Goal: Transaction & Acquisition: Purchase product/service

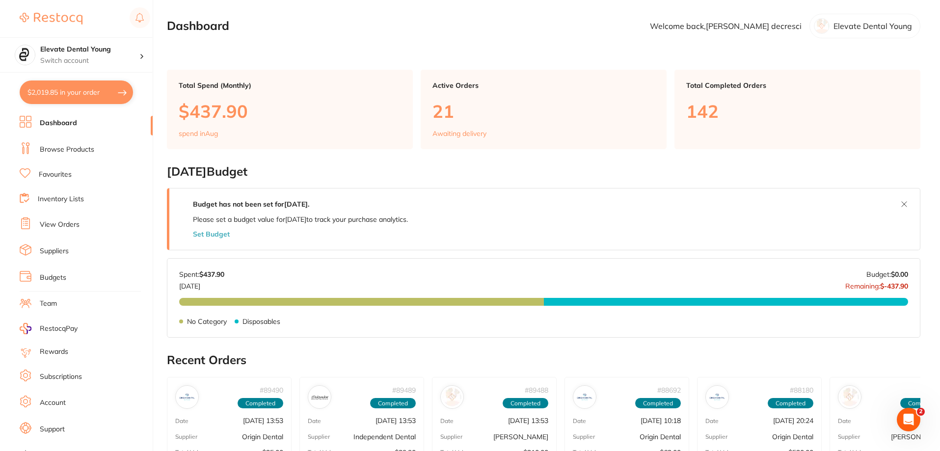
click at [99, 90] on button "$2,019.85 in your order" at bounding box center [76, 92] width 113 height 24
checkbox input "true"
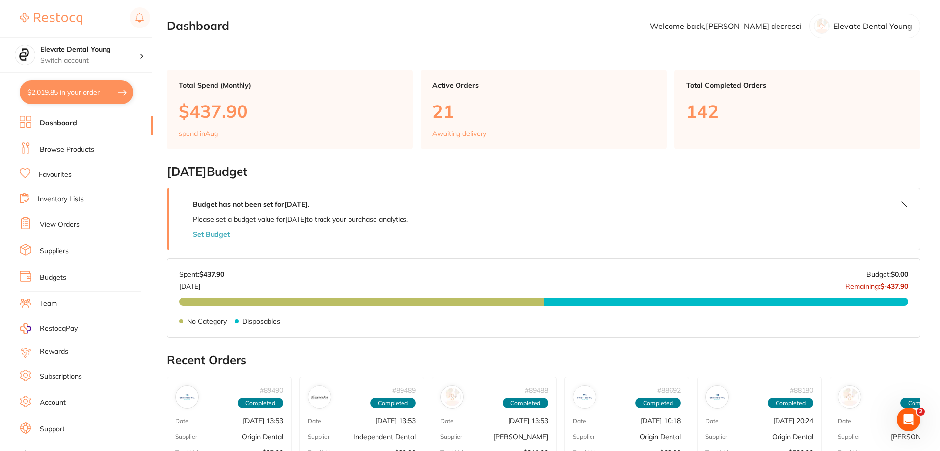
checkbox input "true"
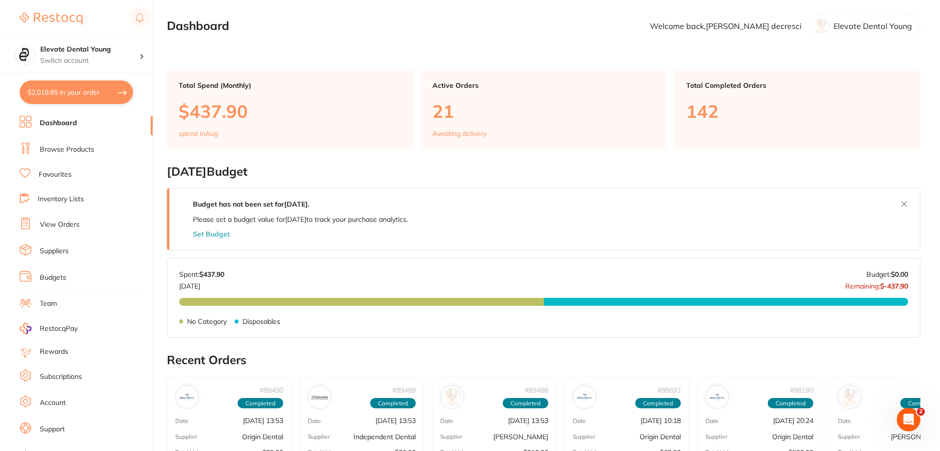
checkbox input "true"
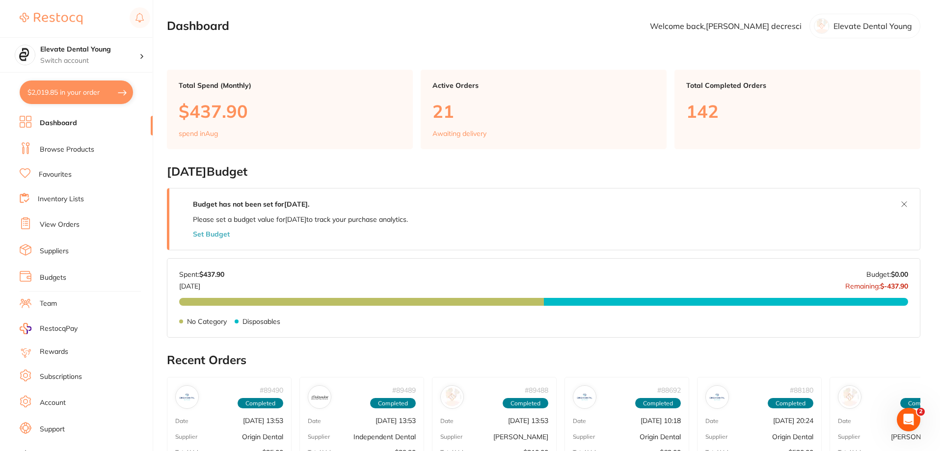
checkbox input "true"
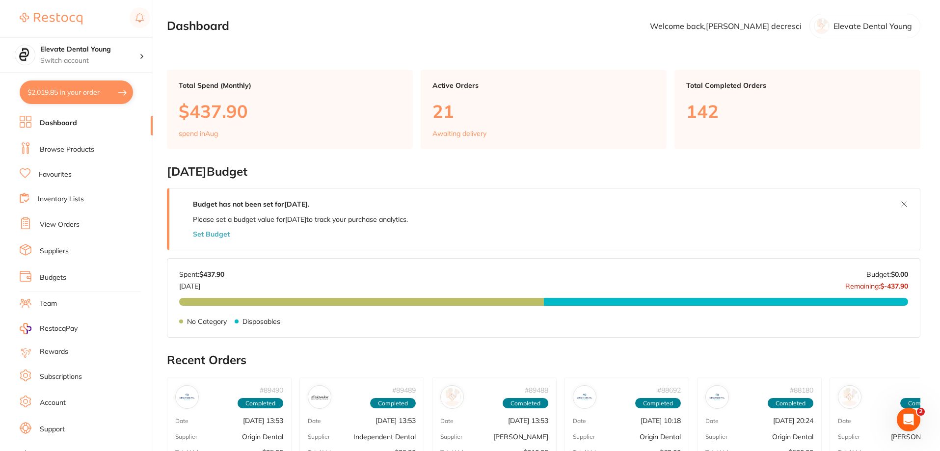
checkbox input "true"
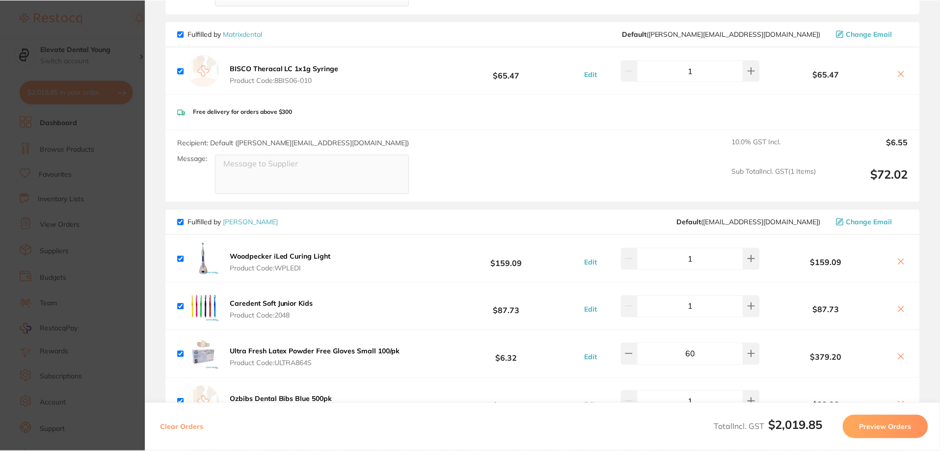
scroll to position [894, 0]
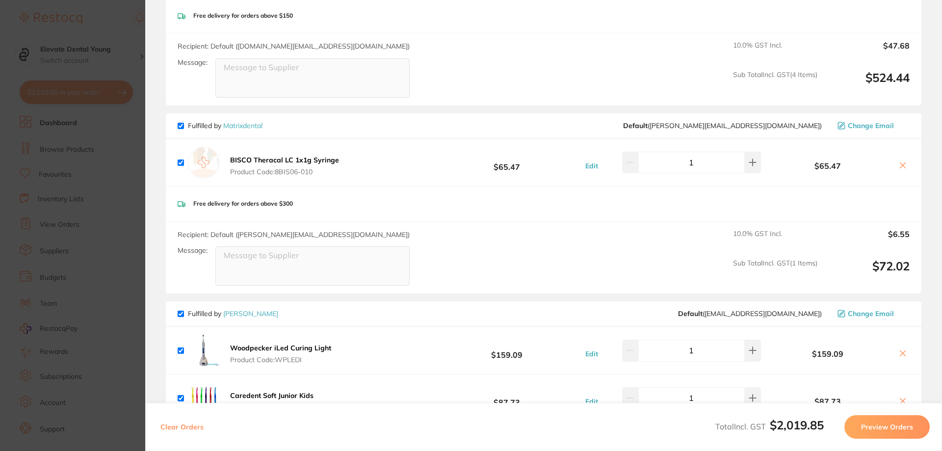
click at [80, 22] on section "Update RRP Set your pre negotiated price for this item. Item Agreed RRP (excl. …" at bounding box center [471, 225] width 942 height 451
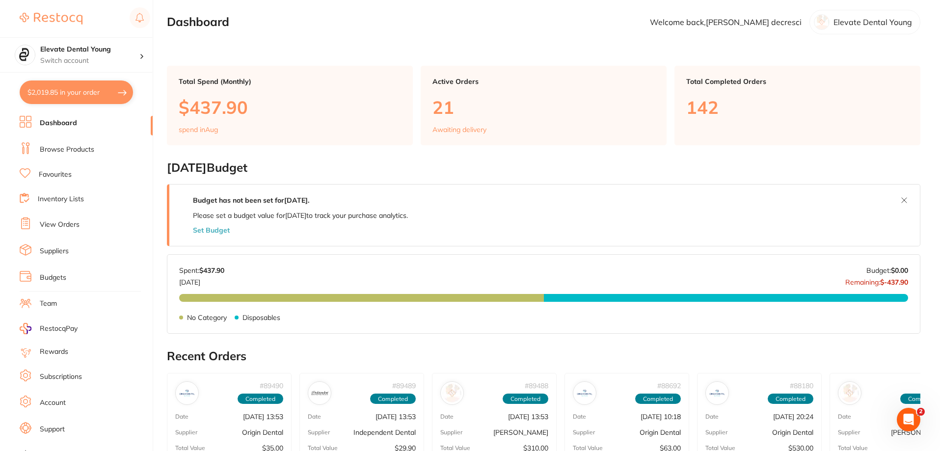
click at [68, 147] on link "Browse Products" at bounding box center [67, 150] width 54 height 10
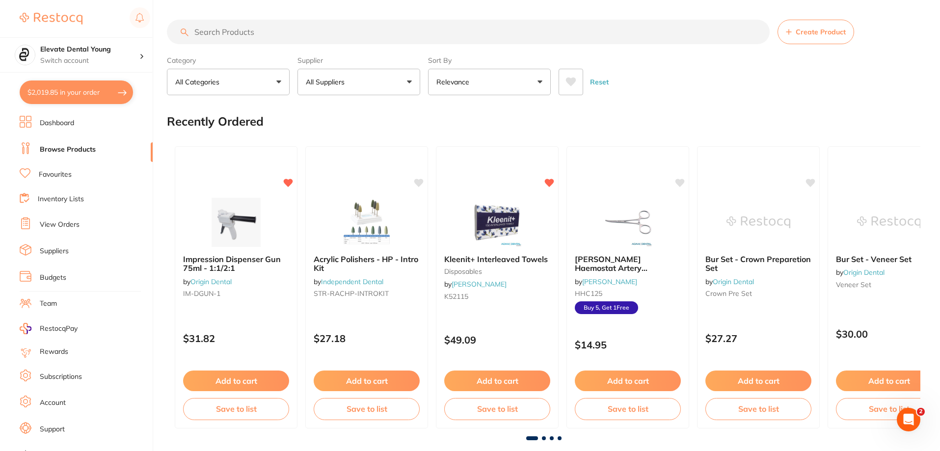
click at [221, 30] on input "search" at bounding box center [468, 32] width 603 height 25
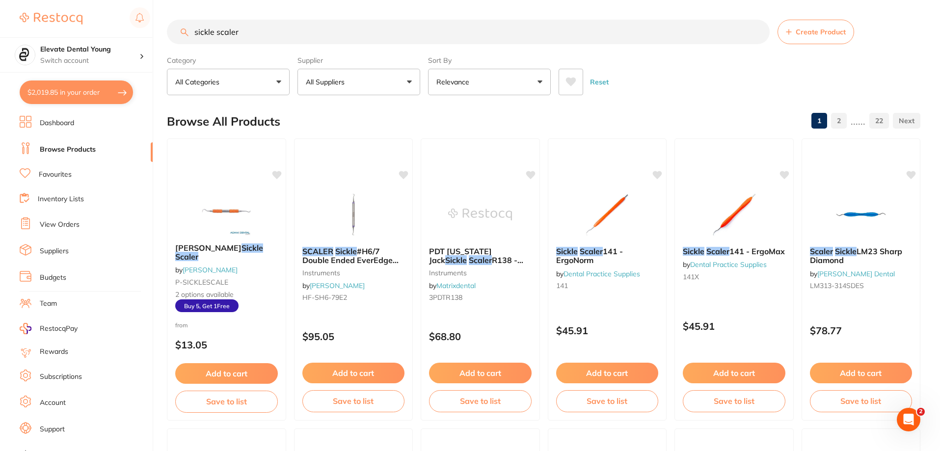
type input "sickle scaler"
click at [421, 87] on div "Category All Categories All Categories disposables Disposables endodontics Endo…" at bounding box center [543, 73] width 753 height 43
click at [386, 79] on button "All Suppliers" at bounding box center [358, 82] width 123 height 26
type input "inde"
click at [364, 174] on p "Independent Dental" at bounding box center [368, 168] width 70 height 18
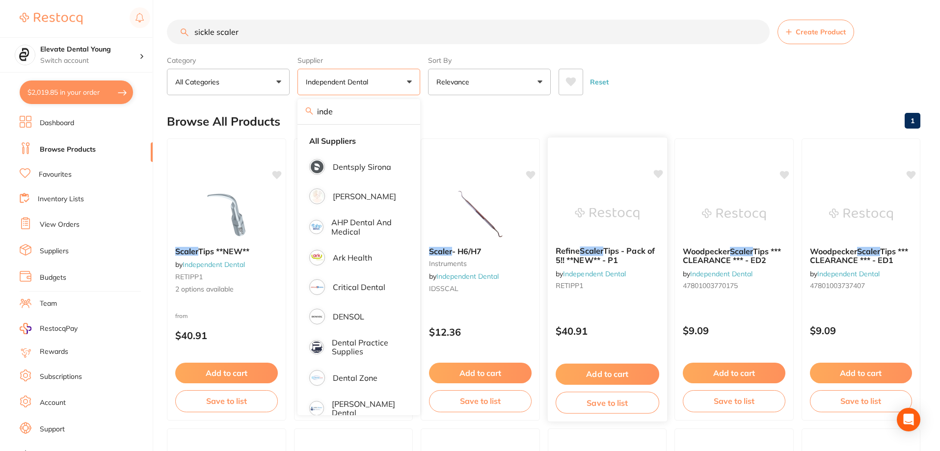
click at [578, 151] on div at bounding box center [606, 149] width 119 height 25
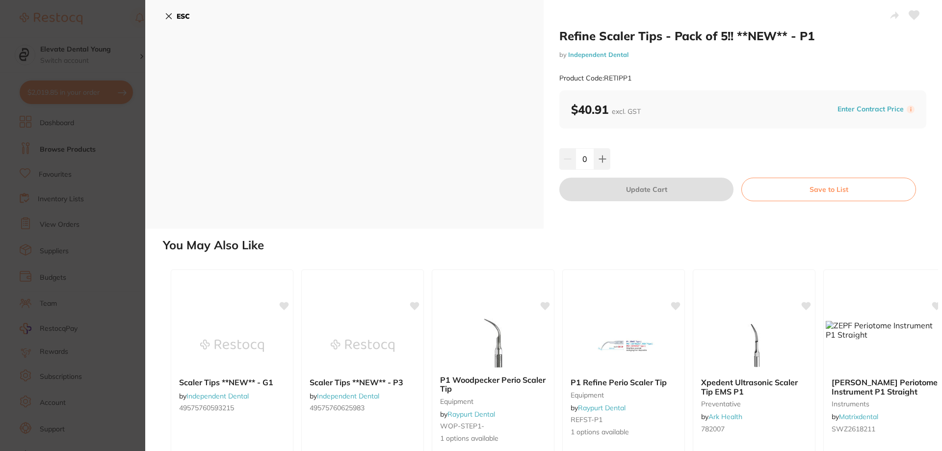
click at [643, 112] on div "$40.91 excl. GST Enter Contract Price i" at bounding box center [742, 109] width 343 height 15
click at [167, 17] on icon at bounding box center [168, 16] width 5 height 5
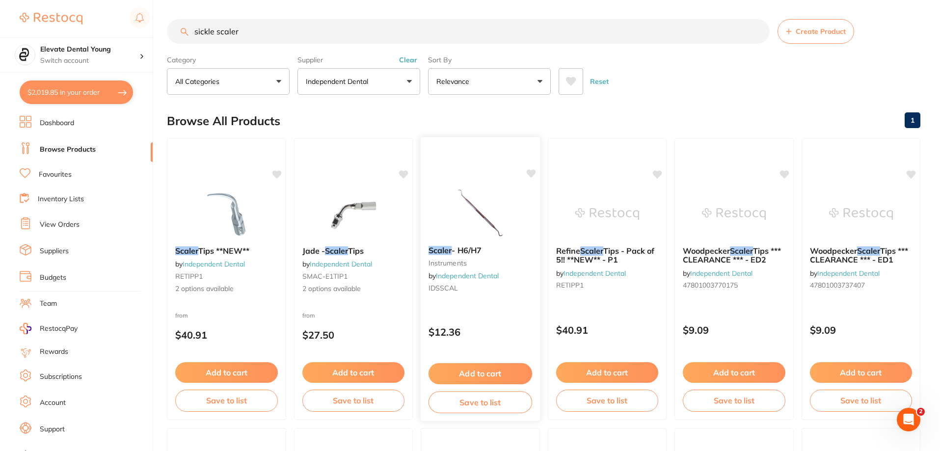
click at [530, 173] on icon at bounding box center [530, 173] width 9 height 8
click at [511, 379] on button "Add to cart" at bounding box center [480, 373] width 104 height 21
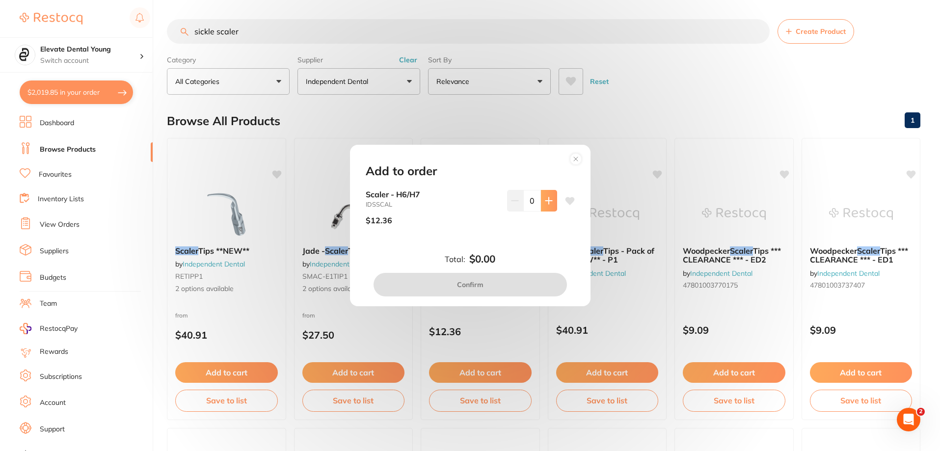
click at [552, 200] on button at bounding box center [549, 201] width 16 height 22
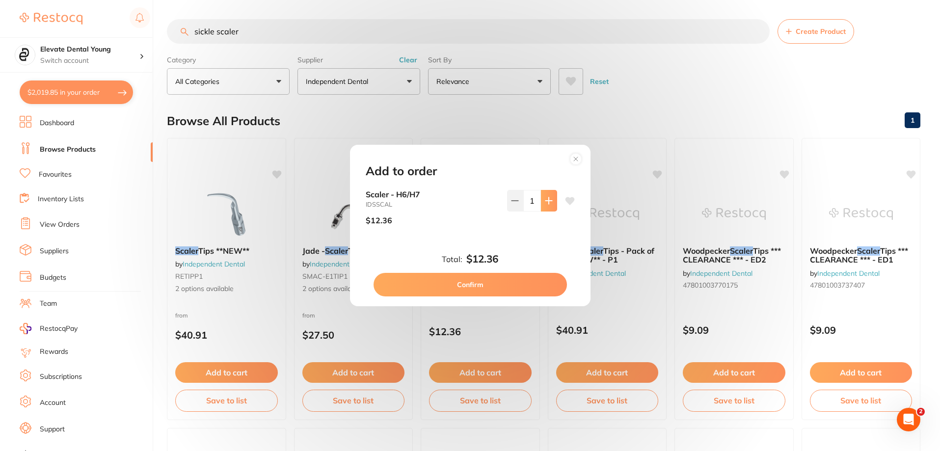
click at [552, 200] on button at bounding box center [549, 201] width 16 height 22
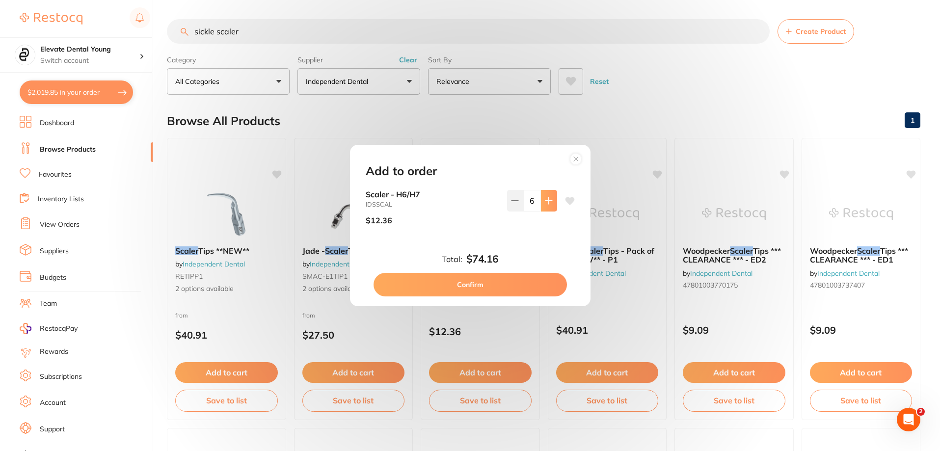
click at [552, 200] on button at bounding box center [549, 201] width 16 height 22
type input "8"
click at [520, 285] on button "Confirm" at bounding box center [469, 285] width 193 height 24
checkbox input "false"
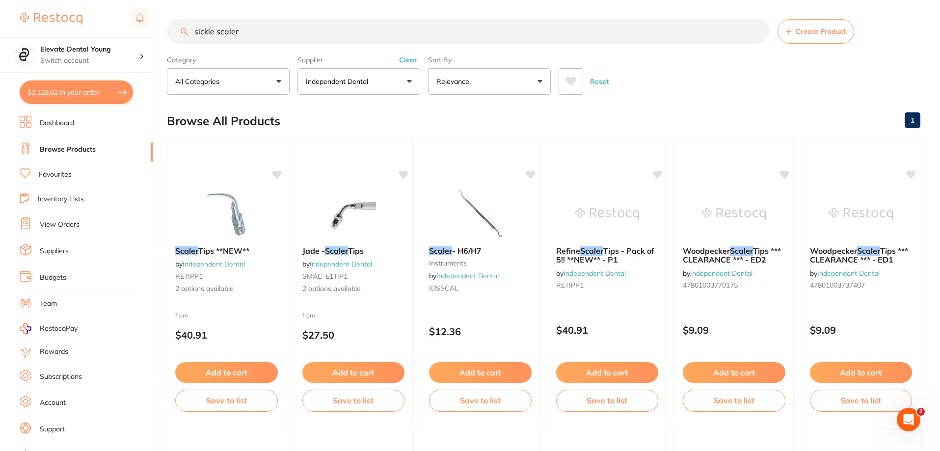
drag, startPoint x: 250, startPoint y: 27, endPoint x: 24, endPoint y: 6, distance: 227.6
click at [24, 6] on div "$2,128.62 Elevate Dental Young Switch account Elevate Dental Young Hilltops Den…" at bounding box center [470, 225] width 940 height 451
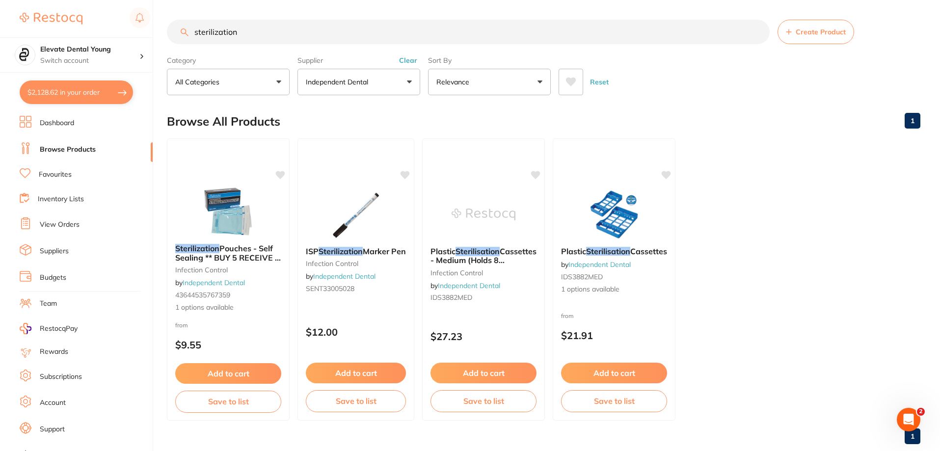
type input "sterilization"
click at [408, 61] on button "Clear" at bounding box center [408, 60] width 24 height 9
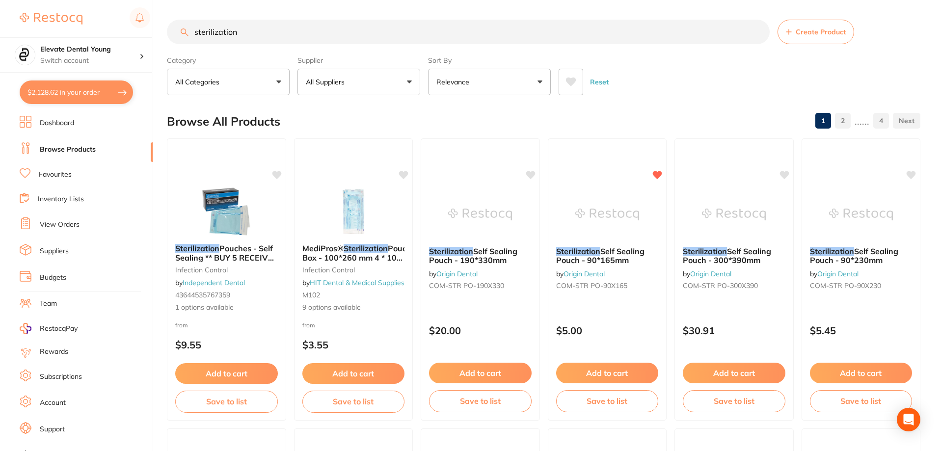
click at [390, 82] on button "All Suppliers" at bounding box center [358, 82] width 123 height 26
type input "origin"
click at [366, 164] on p "Origin Dental" at bounding box center [357, 166] width 49 height 9
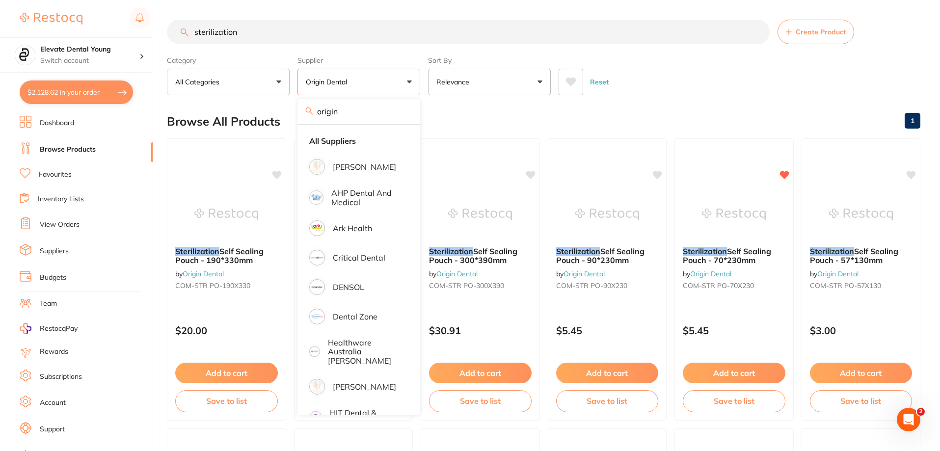
click at [671, 88] on div "Reset" at bounding box center [735, 78] width 354 height 34
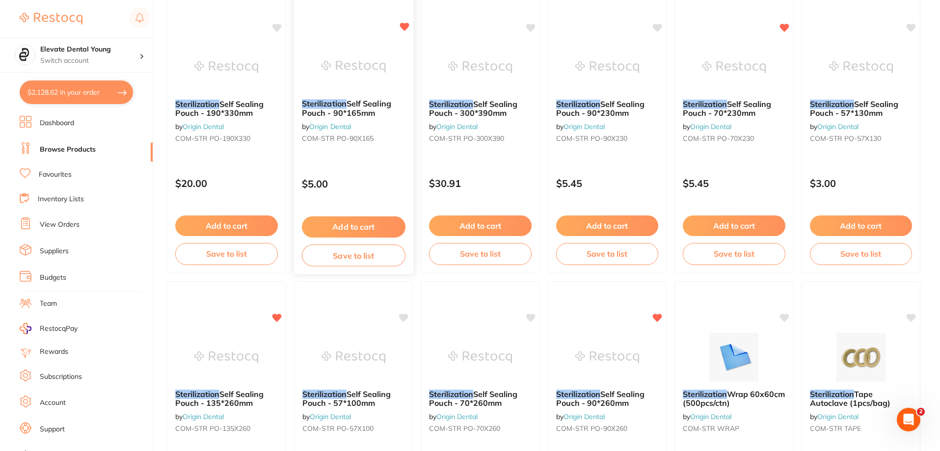
scroll to position [294, 0]
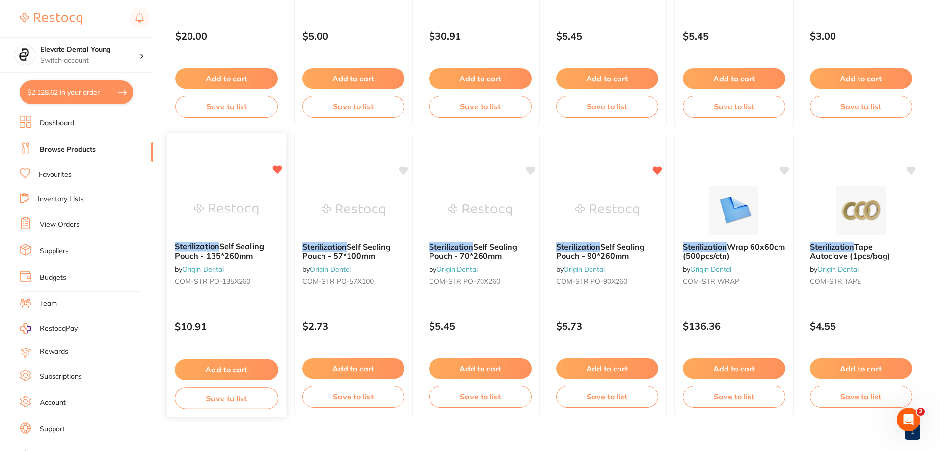
click at [225, 373] on button "Add to cart" at bounding box center [227, 369] width 104 height 21
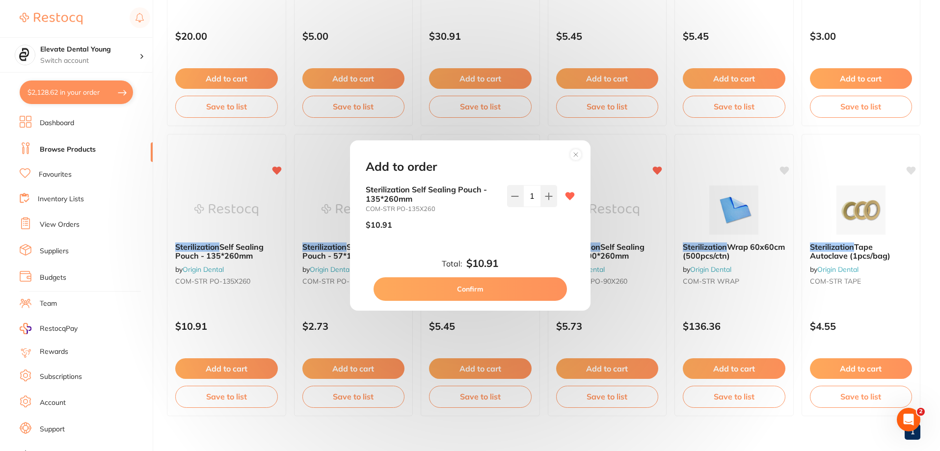
scroll to position [0, 0]
click at [551, 200] on button at bounding box center [549, 196] width 16 height 22
click at [546, 204] on button at bounding box center [549, 196] width 16 height 22
type input "4"
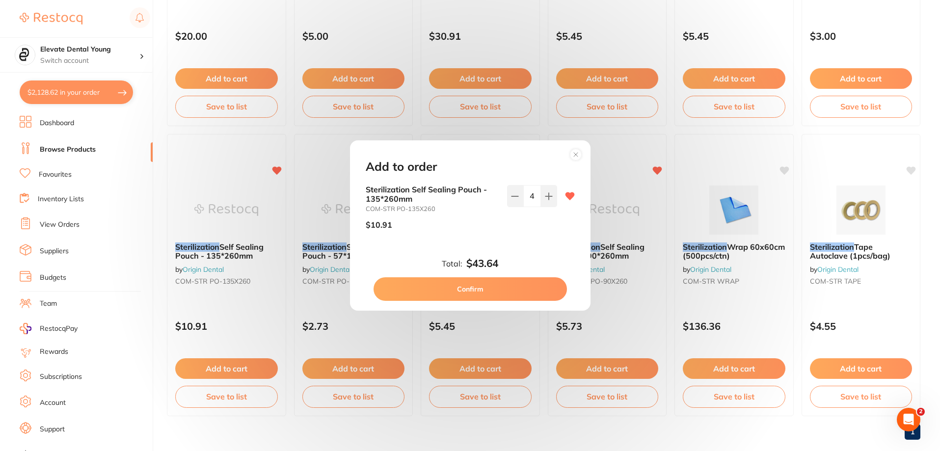
click at [504, 300] on button "Confirm" at bounding box center [469, 289] width 193 height 24
type input "4"
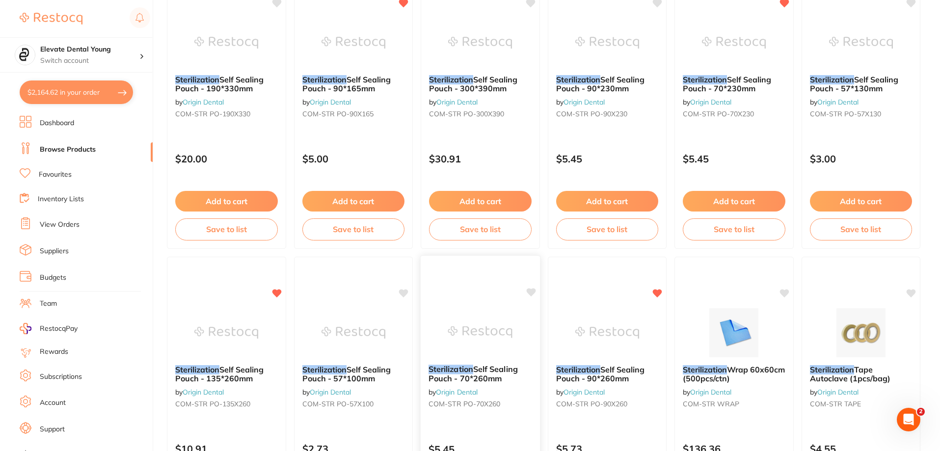
scroll to position [98, 0]
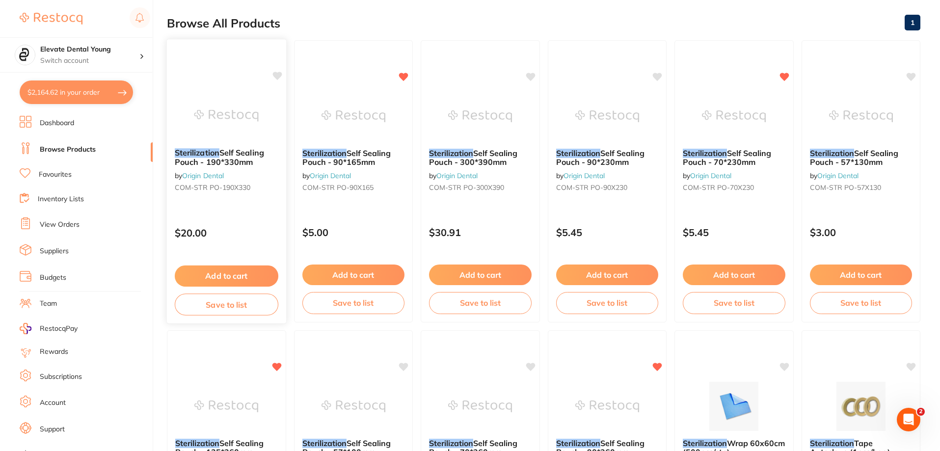
click at [237, 272] on button "Add to cart" at bounding box center [227, 275] width 104 height 21
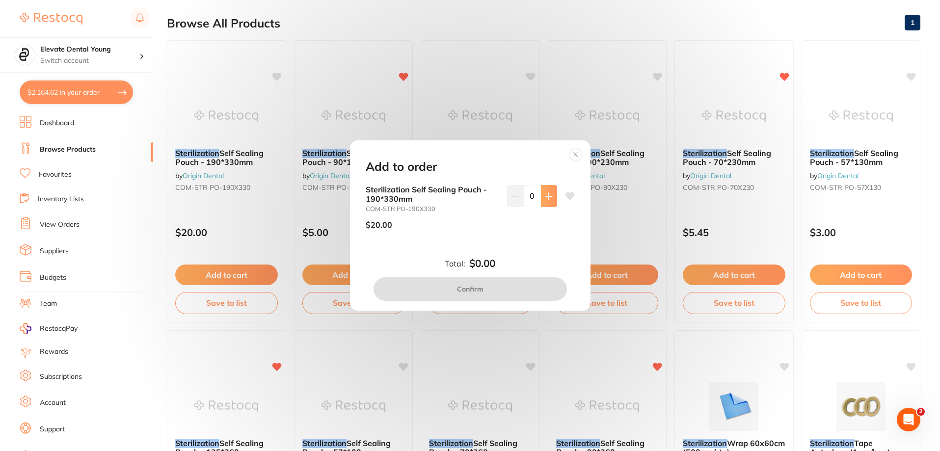
scroll to position [0, 0]
click at [545, 202] on button at bounding box center [549, 196] width 16 height 22
type input "2"
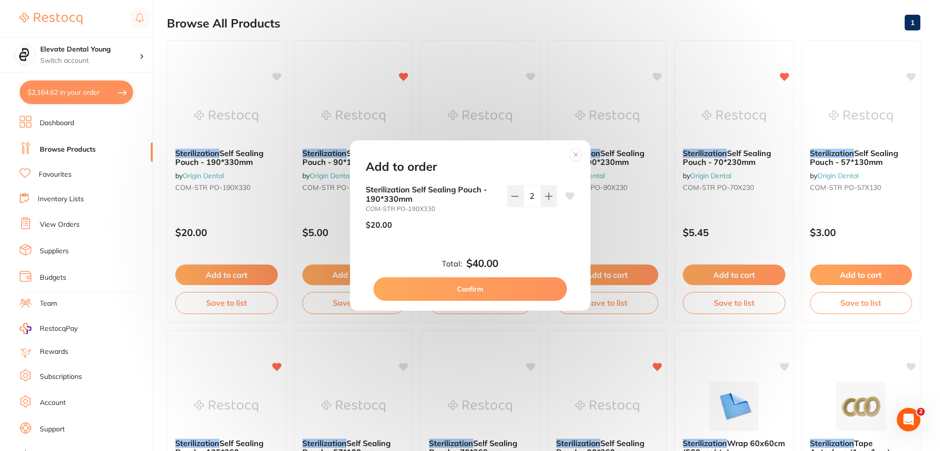
click at [502, 293] on button "Confirm" at bounding box center [469, 289] width 193 height 24
checkbox input "false"
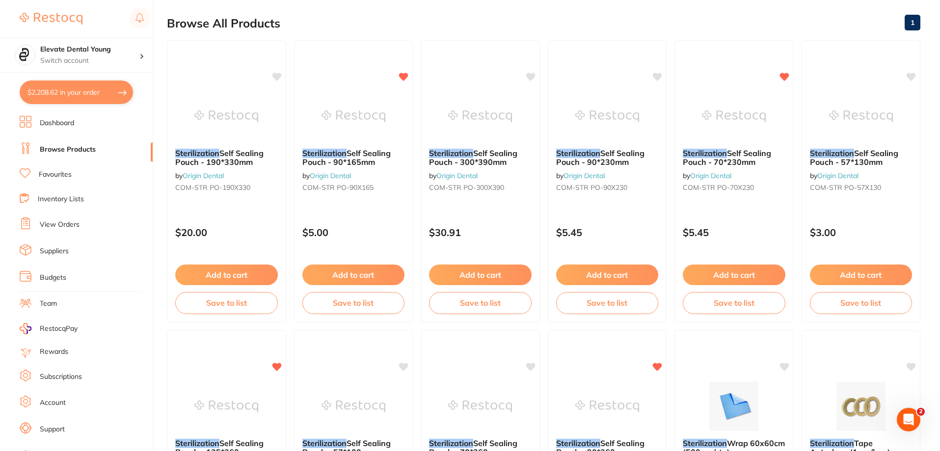
scroll to position [941, 0]
click at [74, 147] on link "Browse Products" at bounding box center [68, 150] width 56 height 10
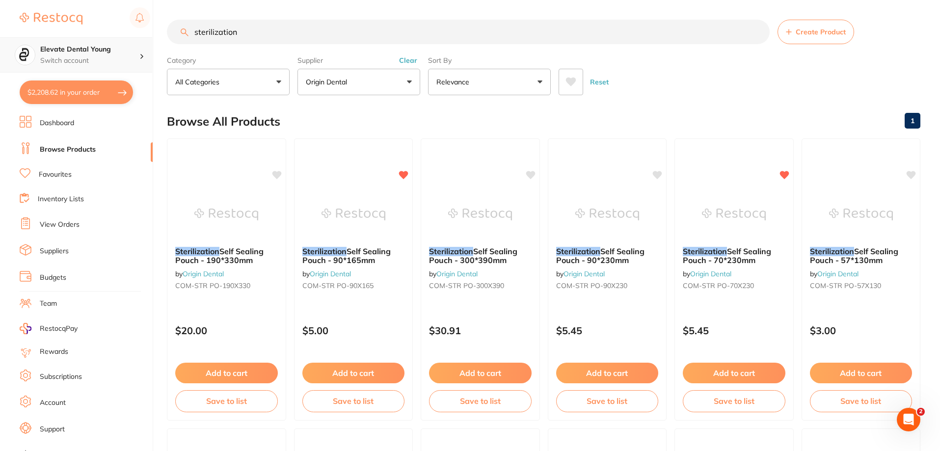
drag, startPoint x: 253, startPoint y: 26, endPoint x: 0, endPoint y: 44, distance: 253.3
click at [0, 44] on div "$2,208.62 Elevate Dental Young Switch account Elevate Dental Young Hilltops Den…" at bounding box center [470, 225] width 940 height 451
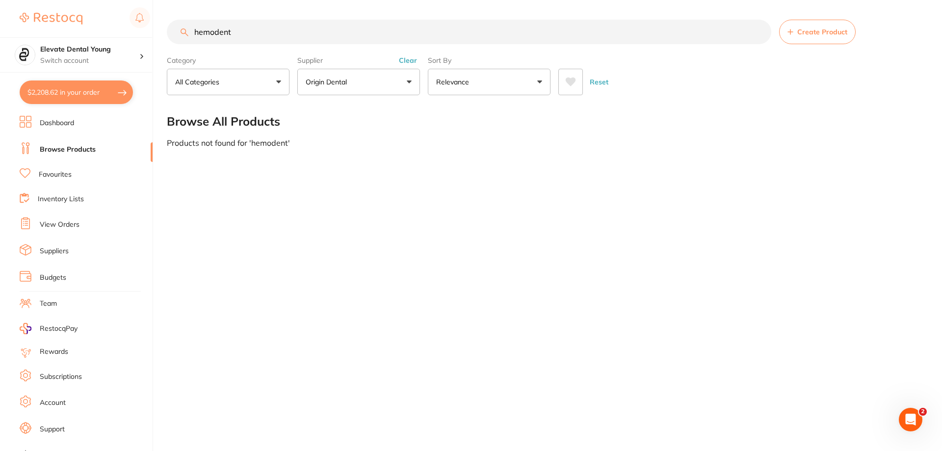
type input "hemodent"
click at [412, 58] on button "Clear" at bounding box center [408, 60] width 24 height 9
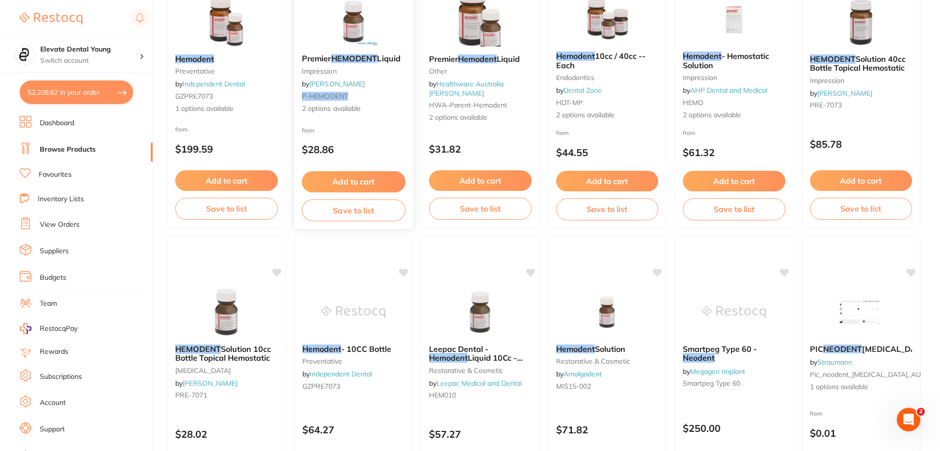
scroll to position [98, 0]
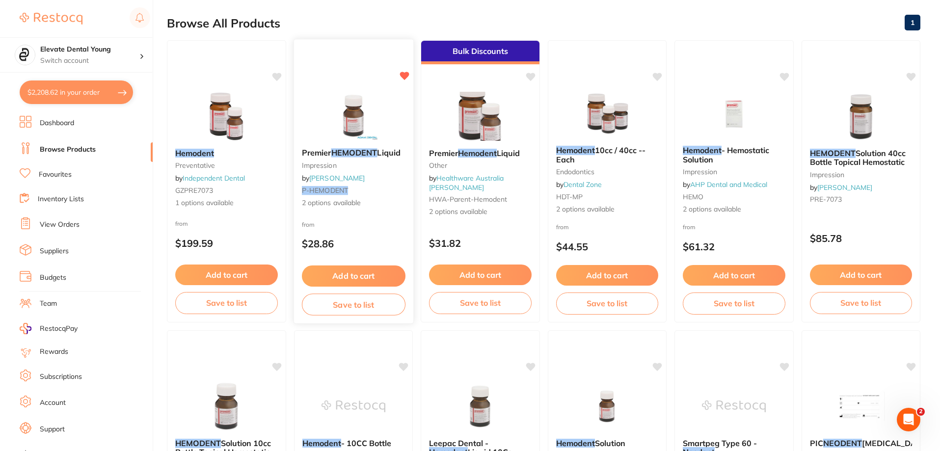
click at [360, 127] on img at bounding box center [353, 116] width 64 height 50
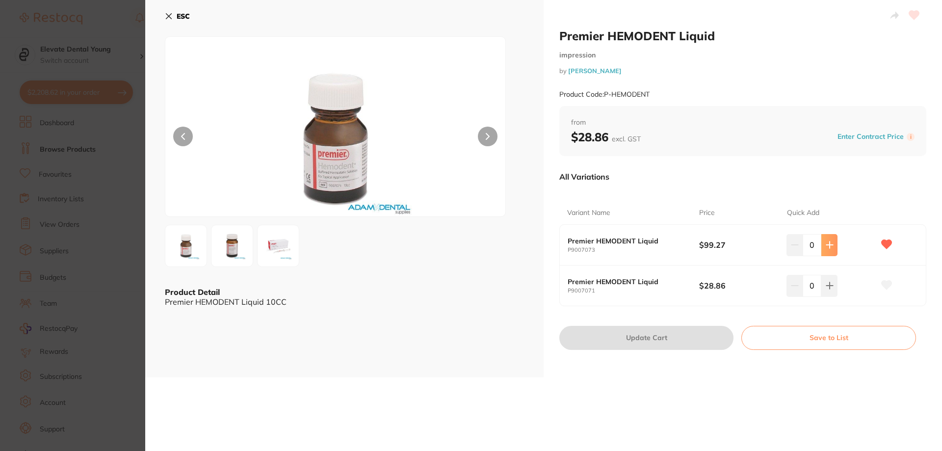
click at [831, 247] on icon at bounding box center [830, 245] width 8 height 8
type input "1"
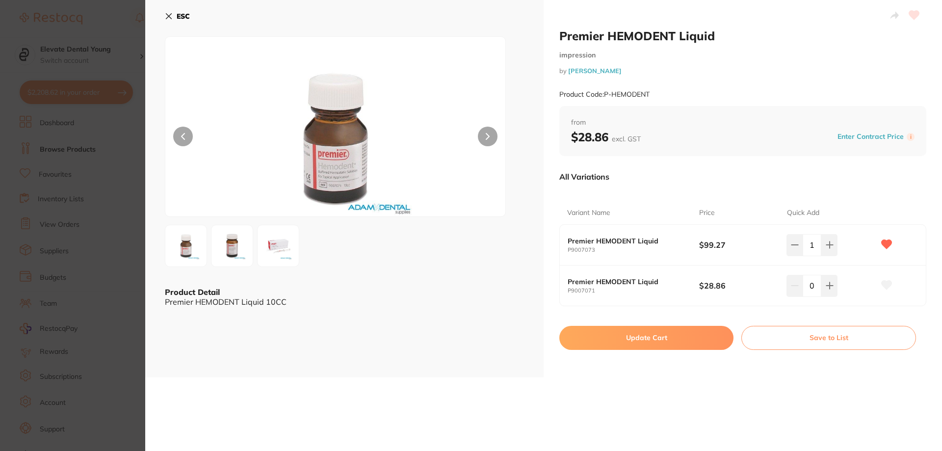
click at [691, 333] on button "Update Cart" at bounding box center [646, 338] width 174 height 24
checkbox input "false"
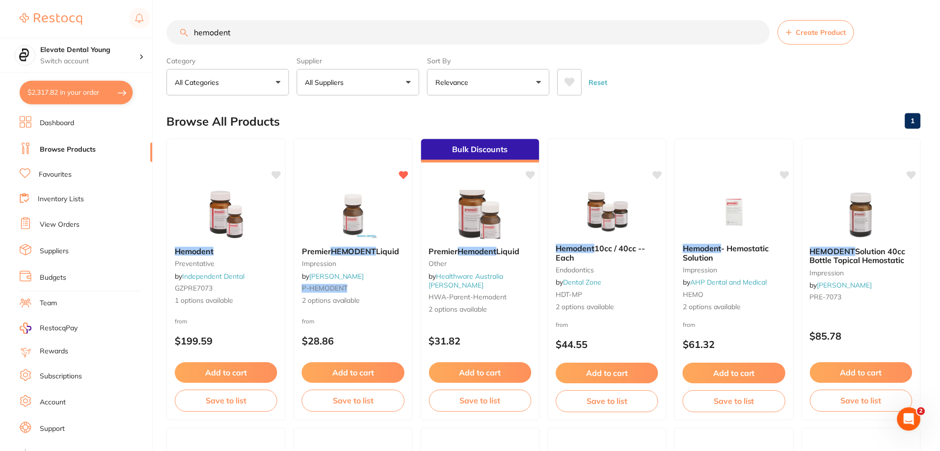
scroll to position [98, 0]
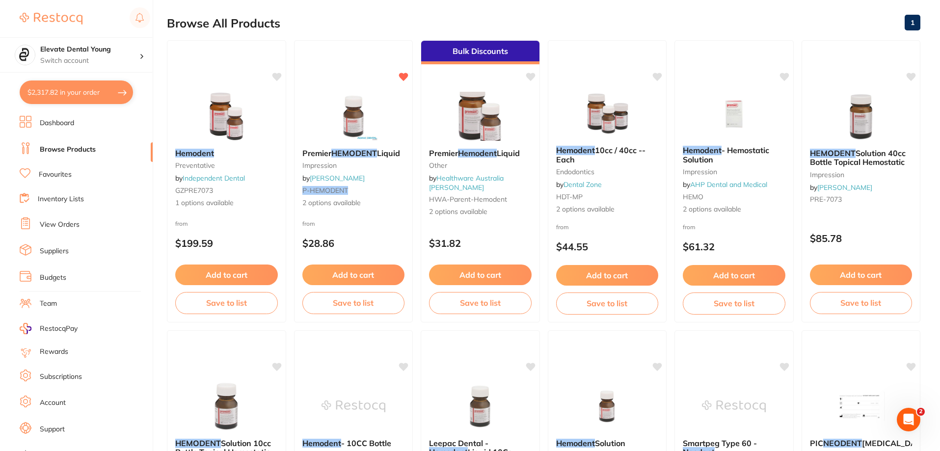
click at [98, 93] on button "$2,317.82 in your order" at bounding box center [76, 92] width 113 height 24
checkbox input "true"
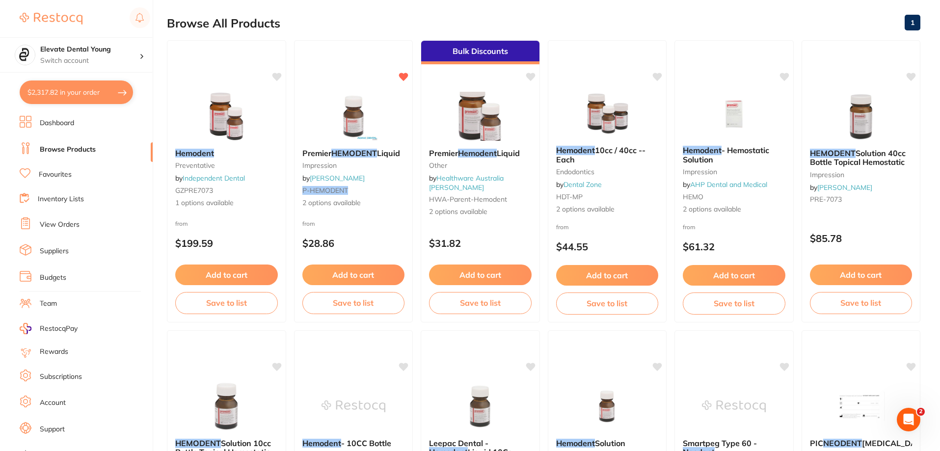
checkbox input "true"
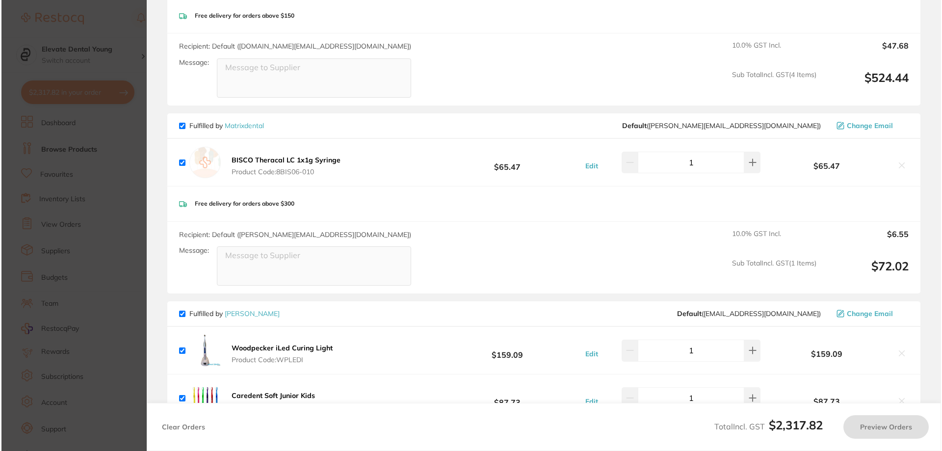
scroll to position [0, 0]
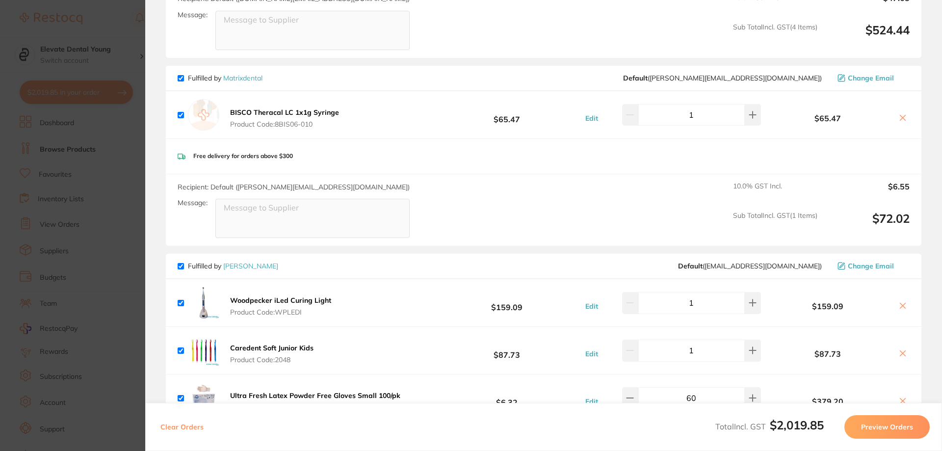
checkbox input "true"
type input "1"
